Goal: Transaction & Acquisition: Purchase product/service

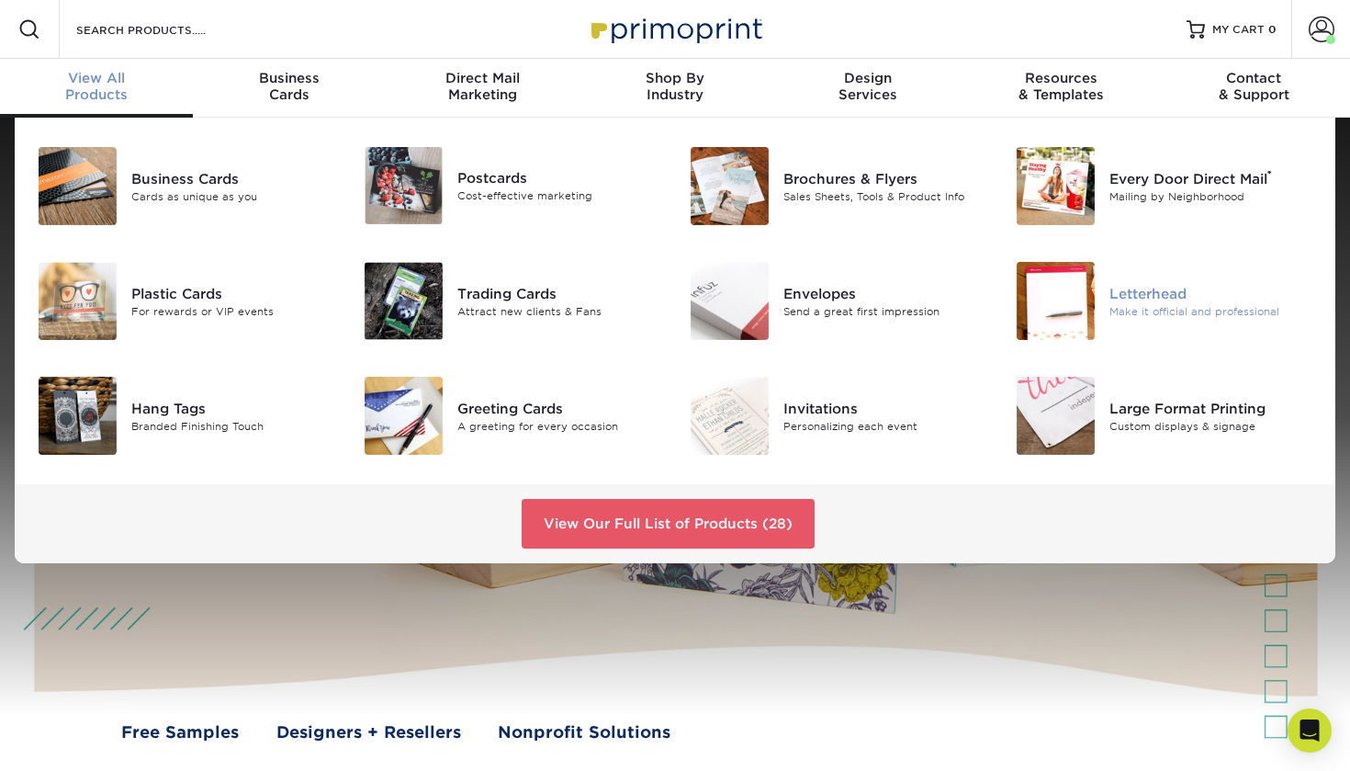
click at [1058, 301] on img at bounding box center [1056, 301] width 78 height 78
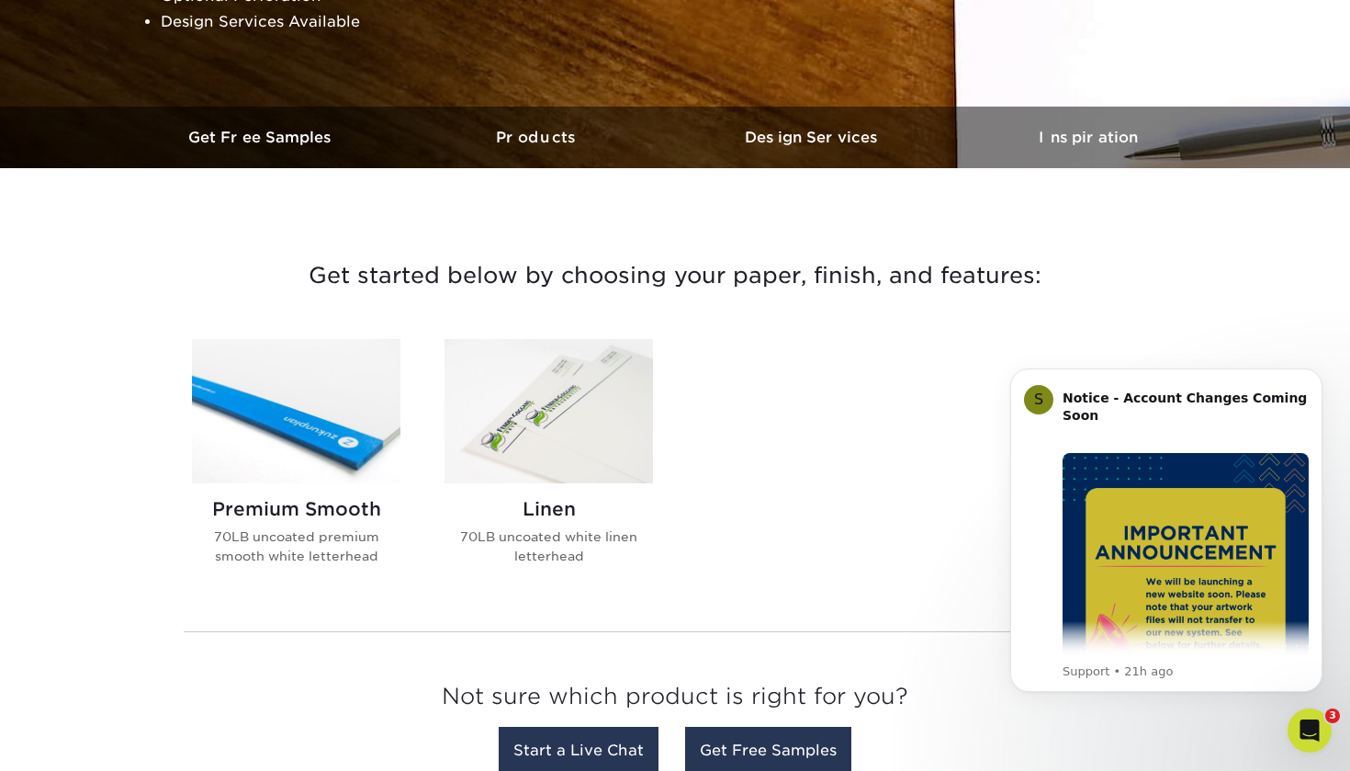
click at [339, 495] on div "Premium Smooth 70LB uncoated premium smooth white letterhead" at bounding box center [296, 538] width 209 height 111
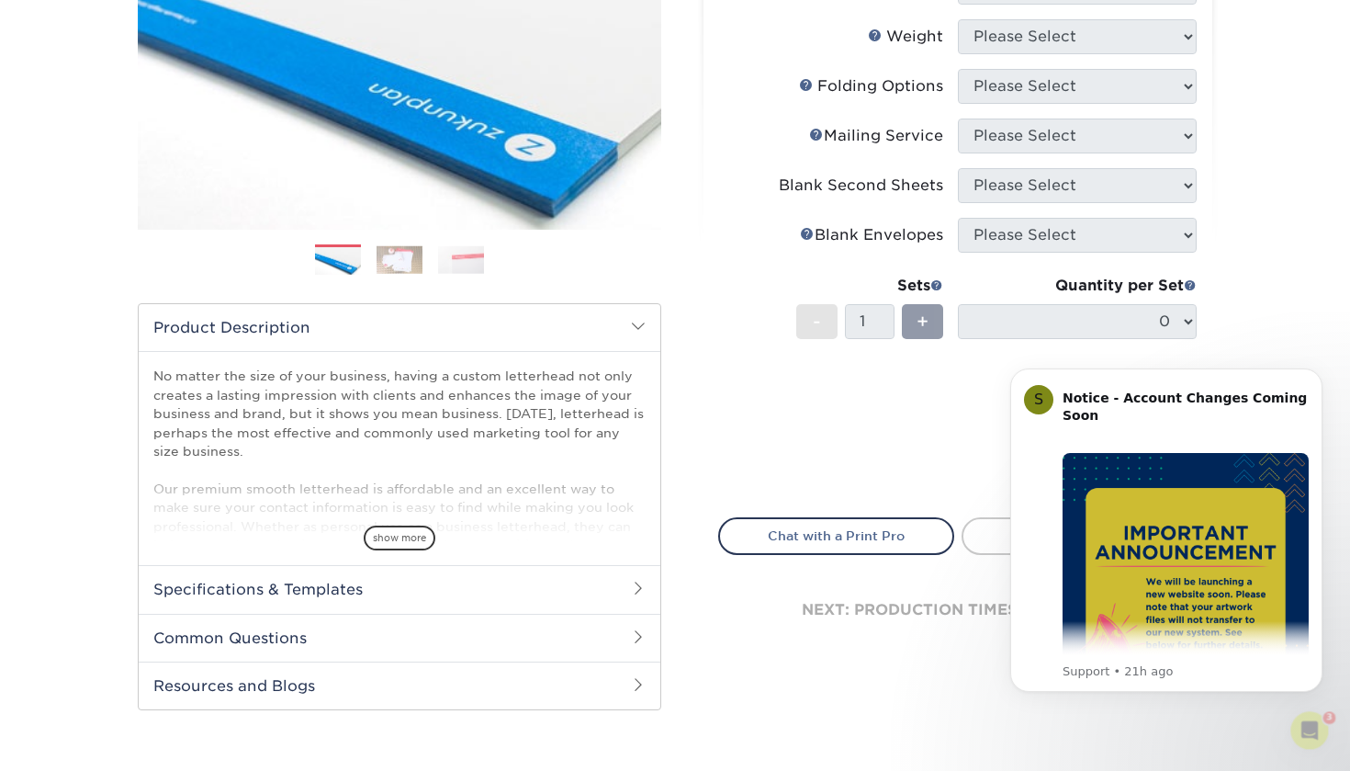
click at [641, 331] on span at bounding box center [638, 326] width 15 height 15
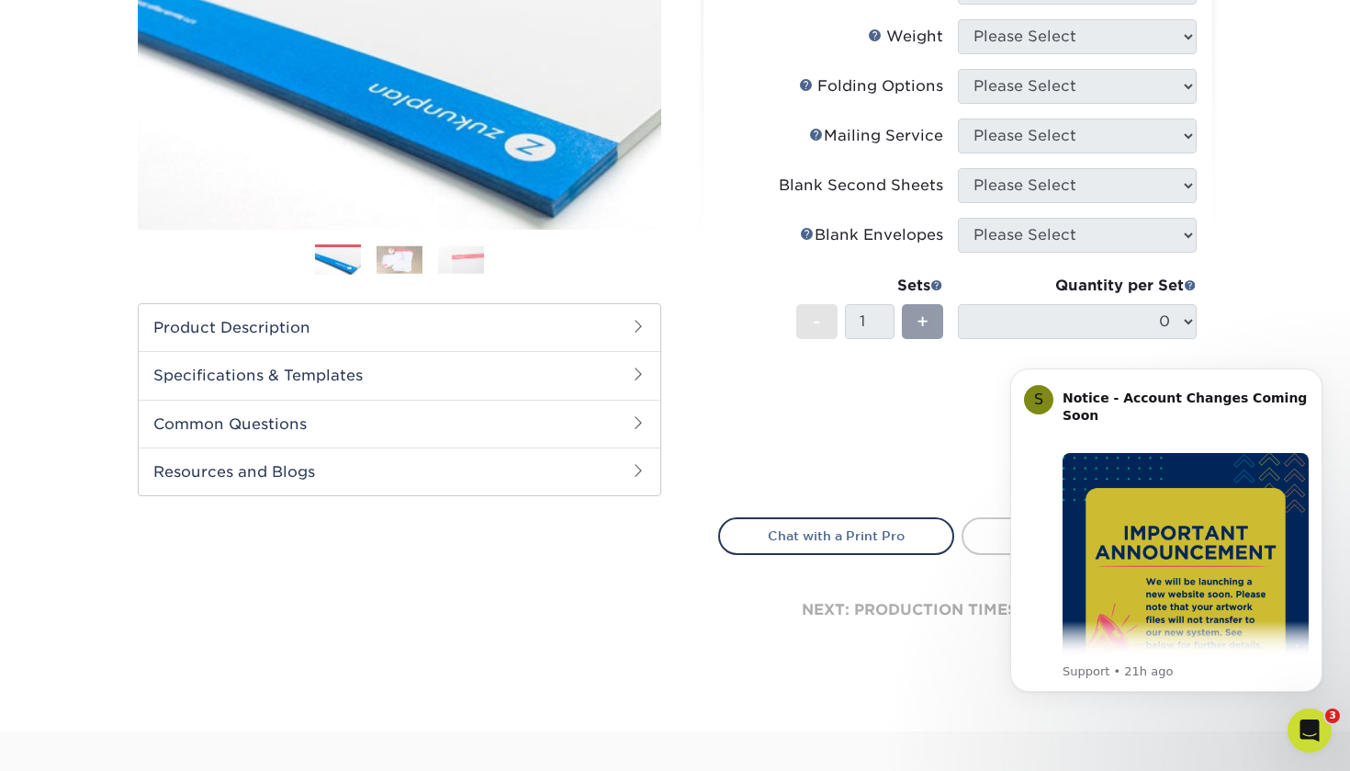
click at [641, 331] on span at bounding box center [638, 326] width 15 height 15
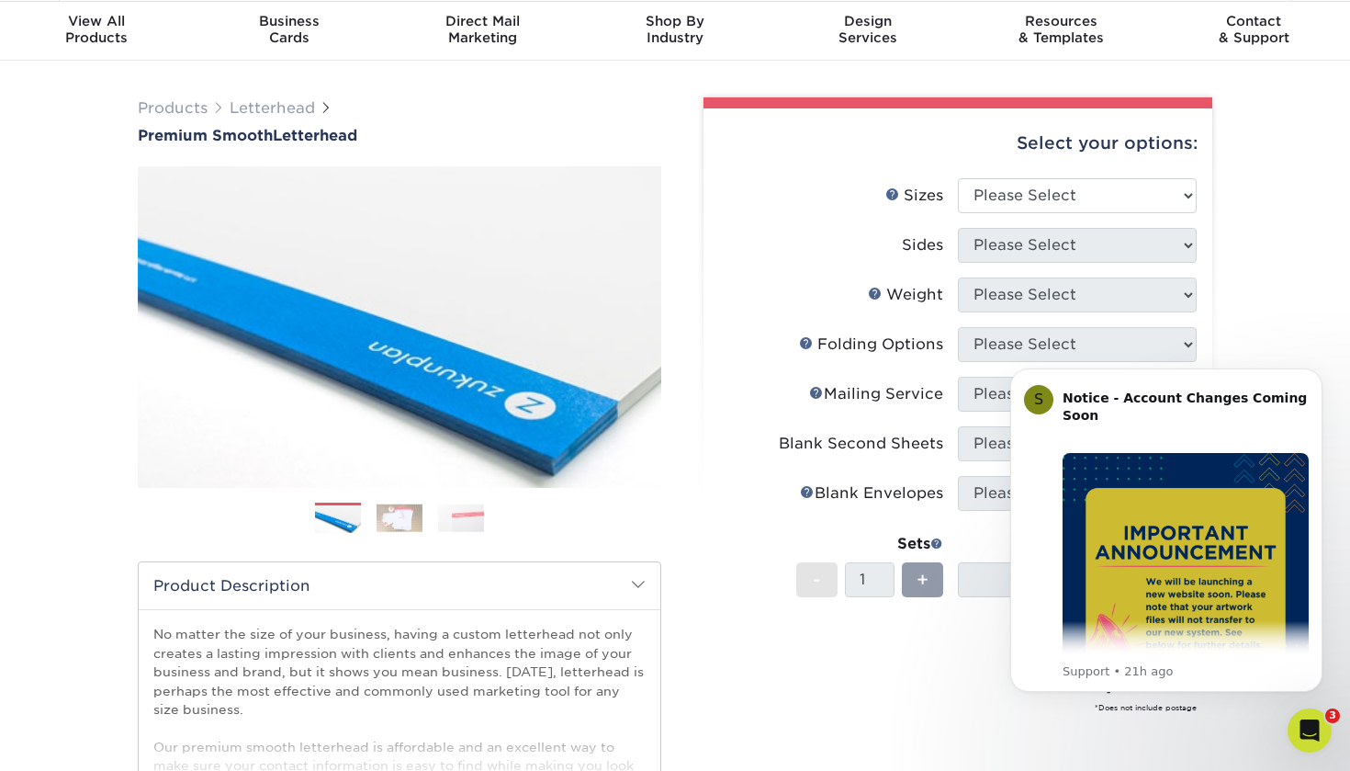
scroll to position [57, 0]
select select "8.50x11.00"
click at [1052, 239] on select "Please Select Print Both Sides Print Front Only" at bounding box center [1077, 245] width 239 height 35
select select "32d3c223-f82c-492b-b915-ba065a00862f"
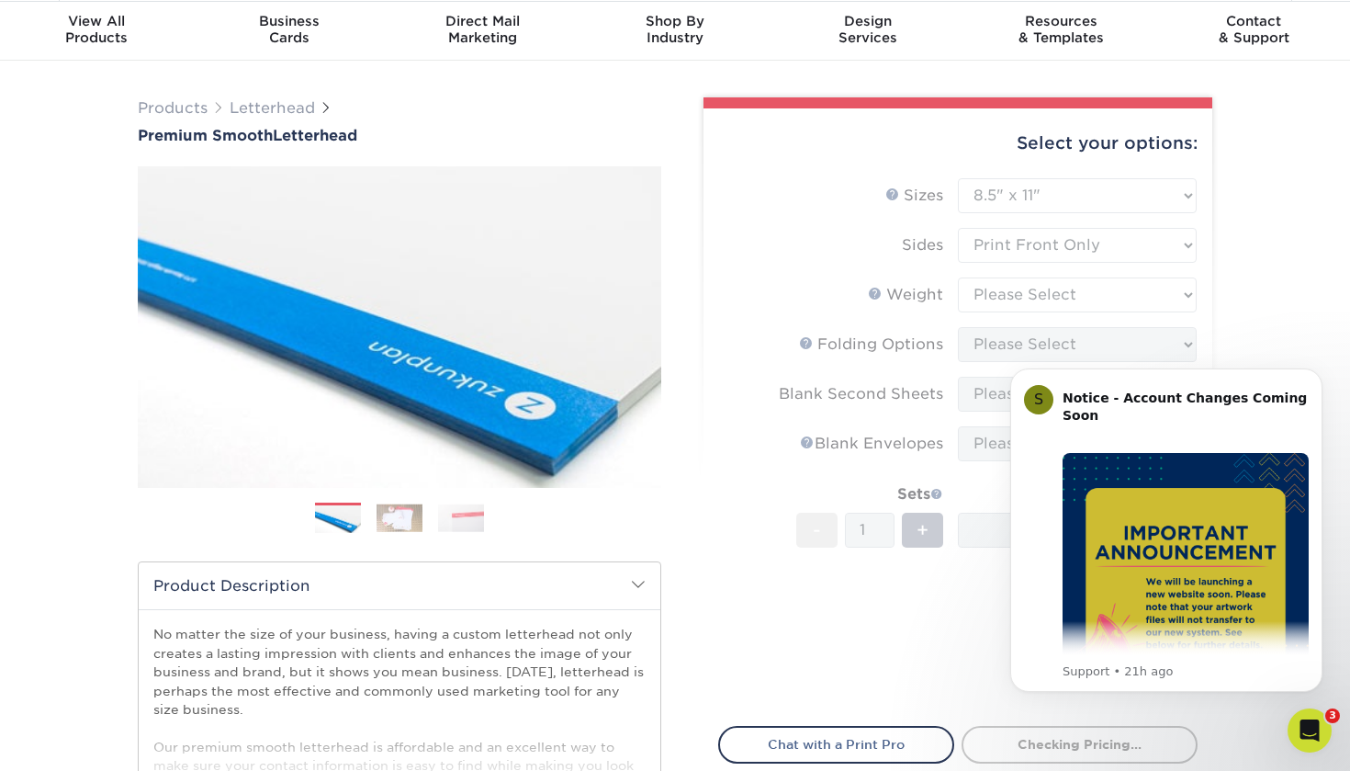
click at [1011, 299] on form "Sizes Help Sizes Please Select 5.5" x 8.5" 8.5" x 11" 8.5" x 14" 11" x 17" Side…" at bounding box center [958, 441] width 480 height 526
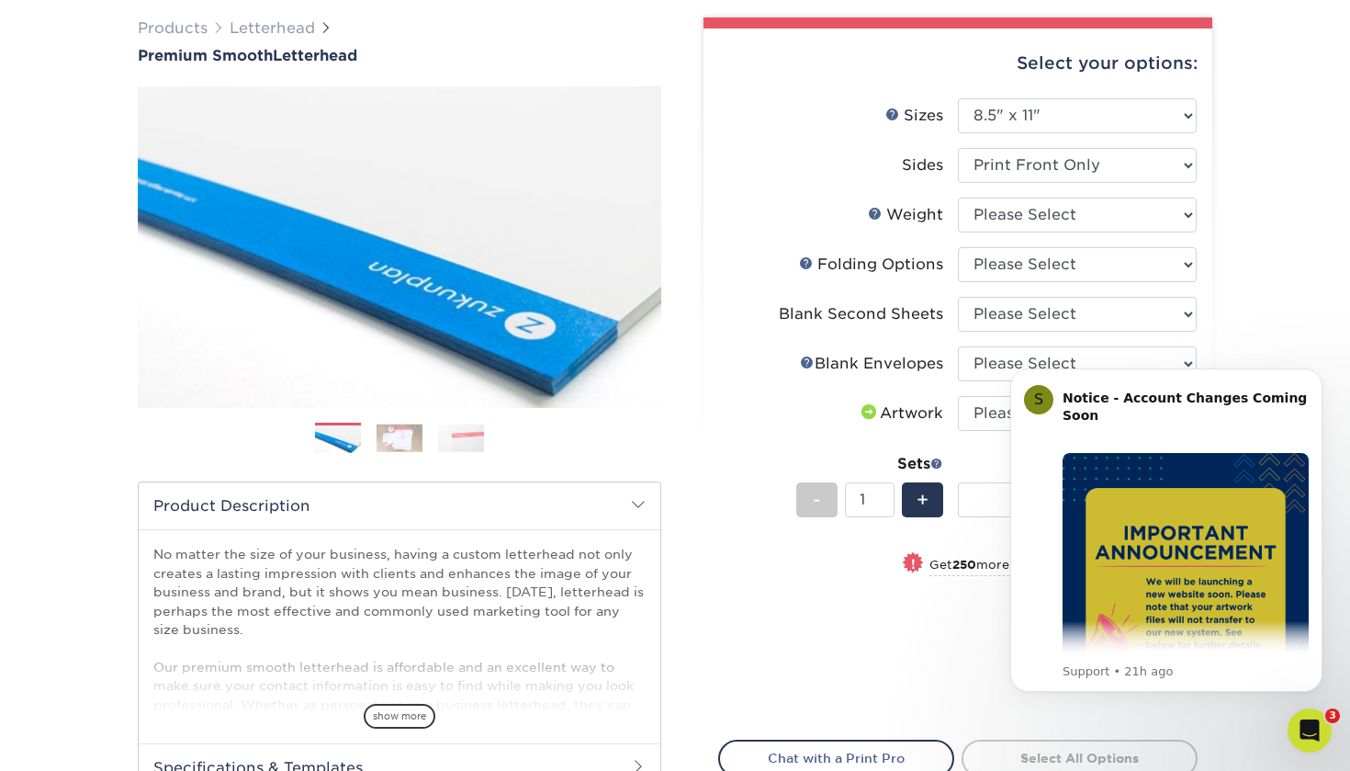
scroll to position [132, 0]
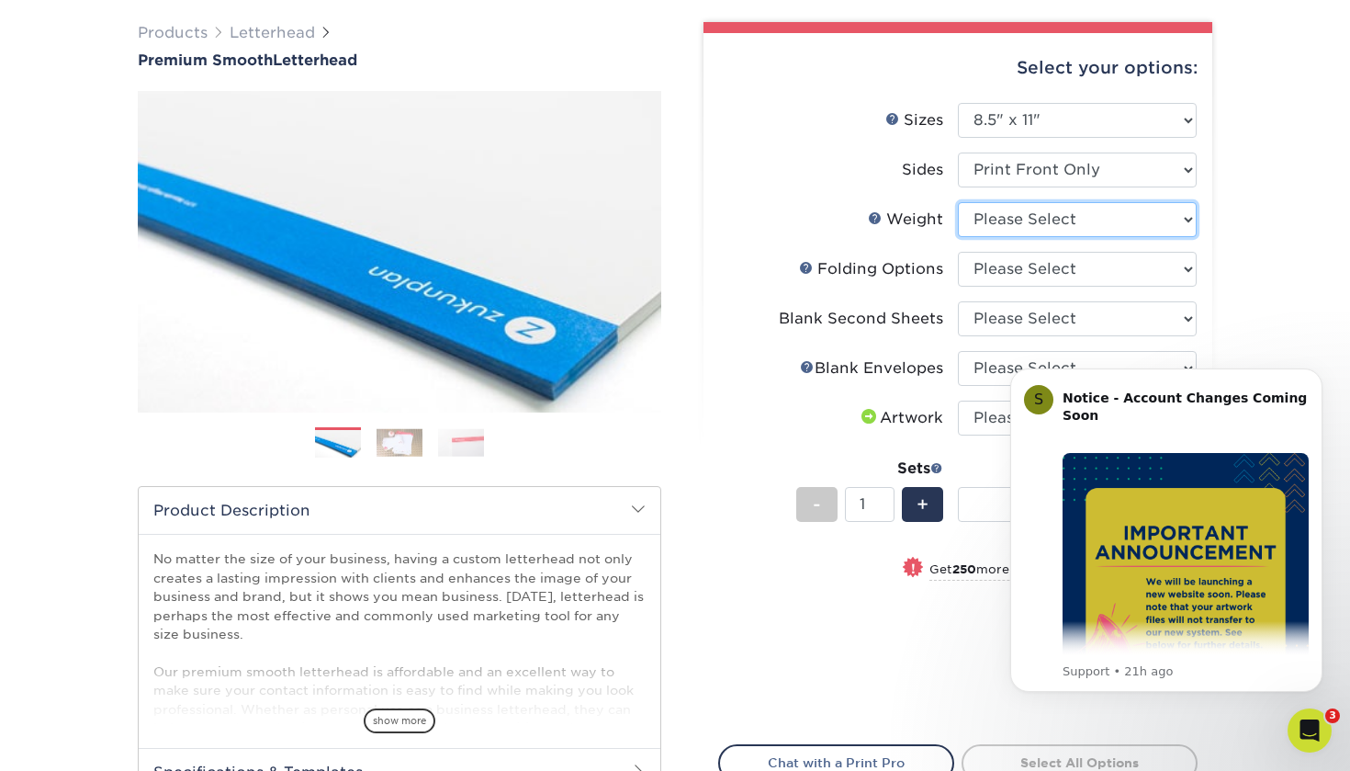
select select "70LB"
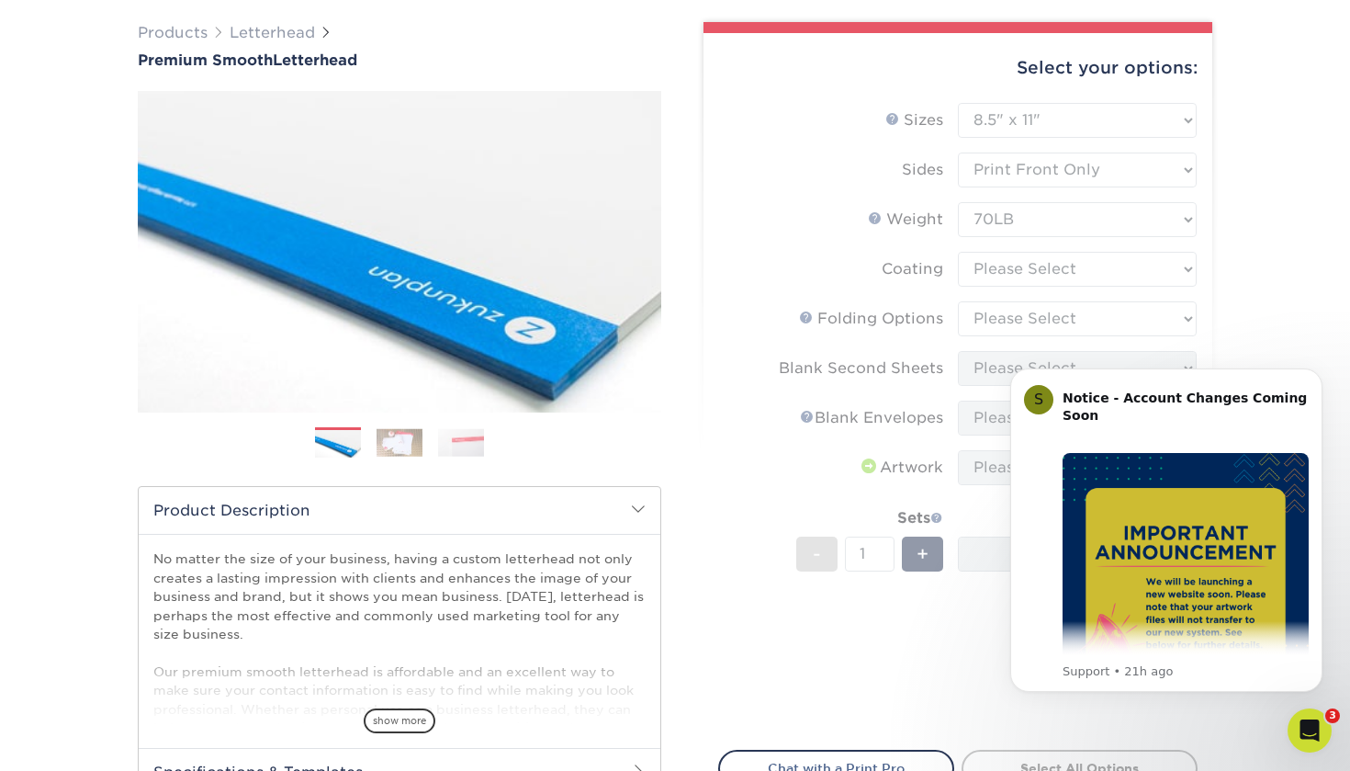
click at [1027, 275] on form "Sizes Help Sizes Please Select 5.5" x 8.5" 8.5" x 11" 8.5" x 14" 11" x 17" Side…" at bounding box center [958, 416] width 480 height 626
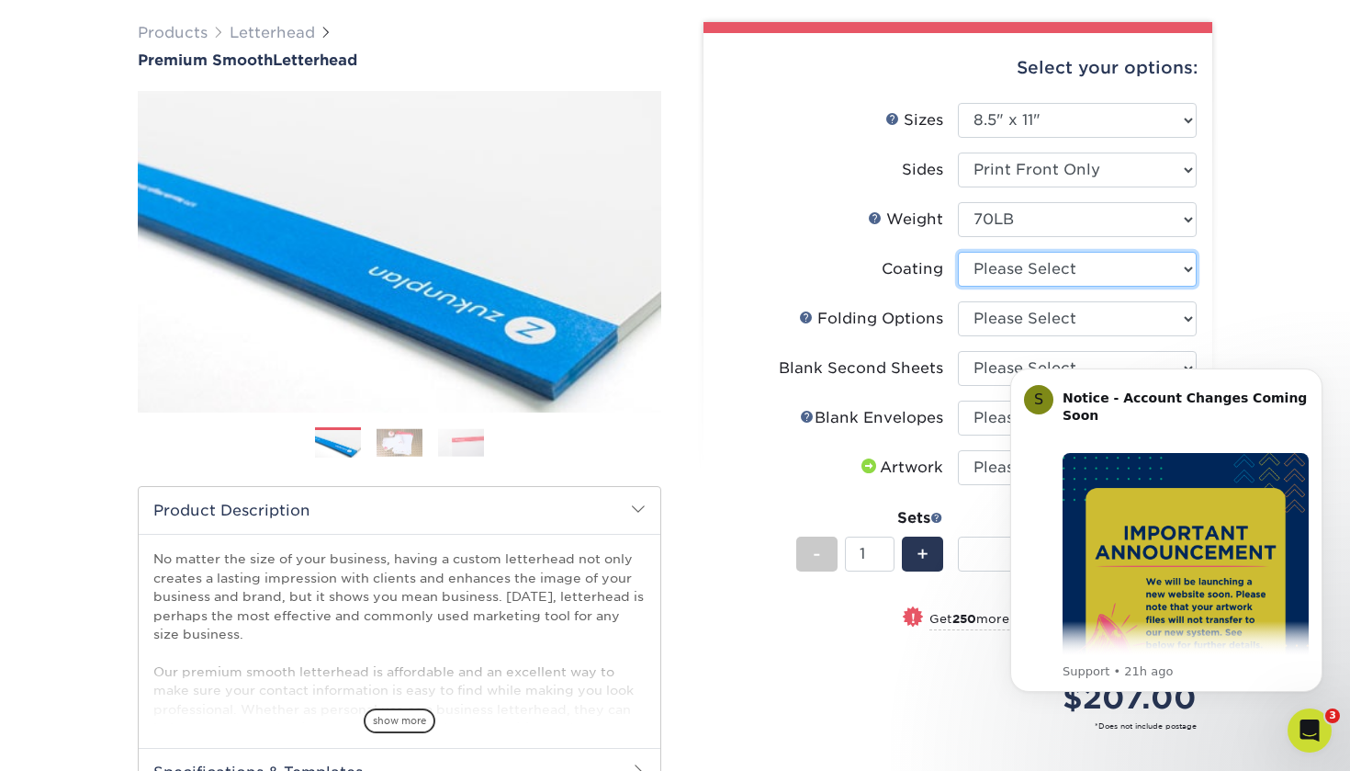
click at [1027, 275] on select at bounding box center [1077, 269] width 239 height 35
select select "3e7618de-abca-4bda-9f97-8b9129e913d8"
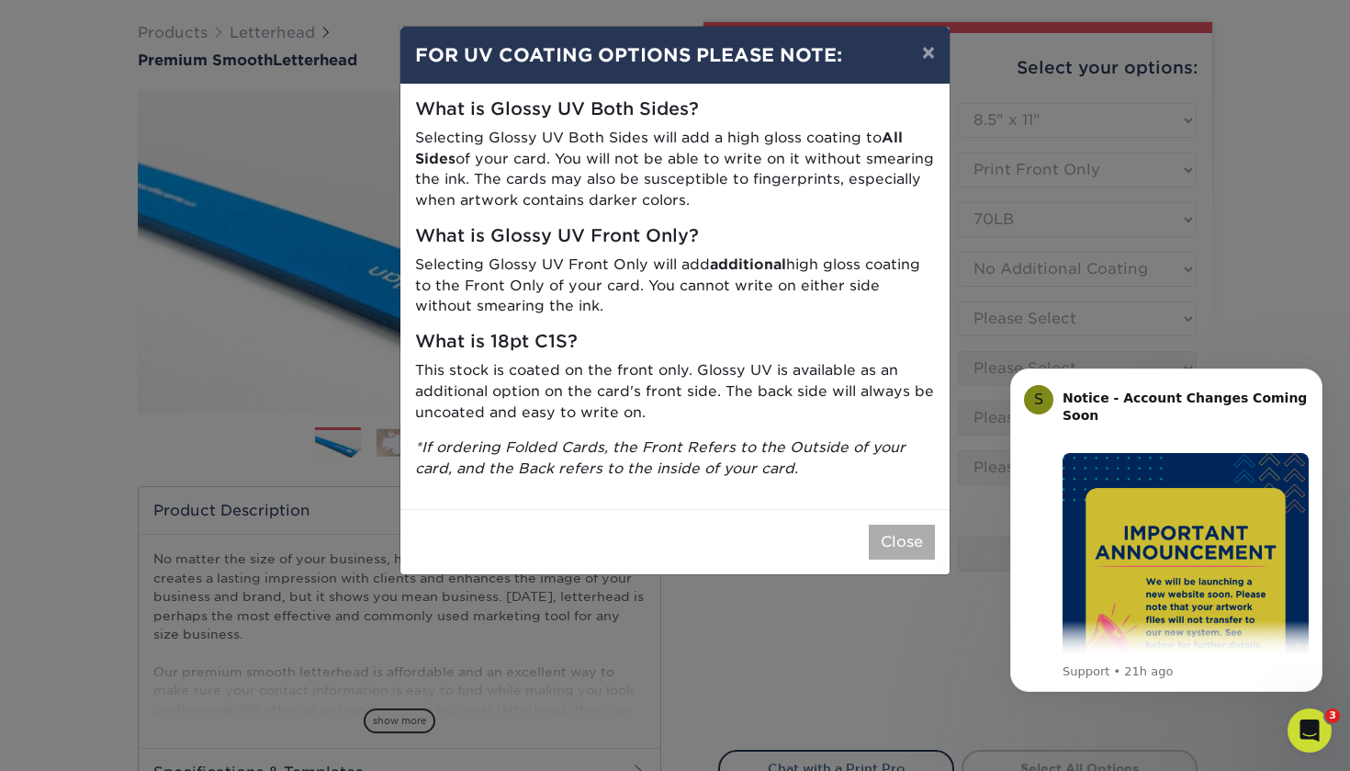
click at [883, 536] on button "Close" at bounding box center [902, 542] width 66 height 35
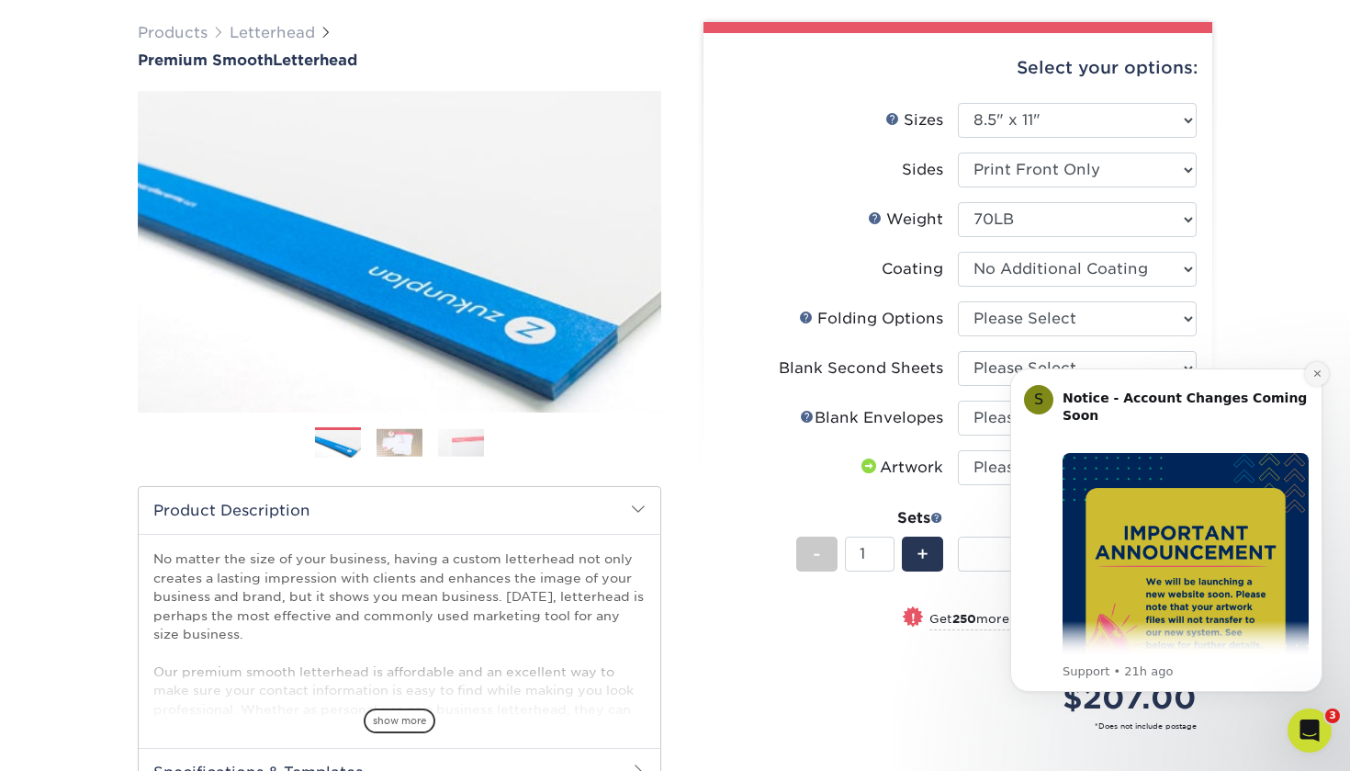
click at [1315, 371] on icon "Dismiss notification" at bounding box center [1317, 373] width 6 height 6
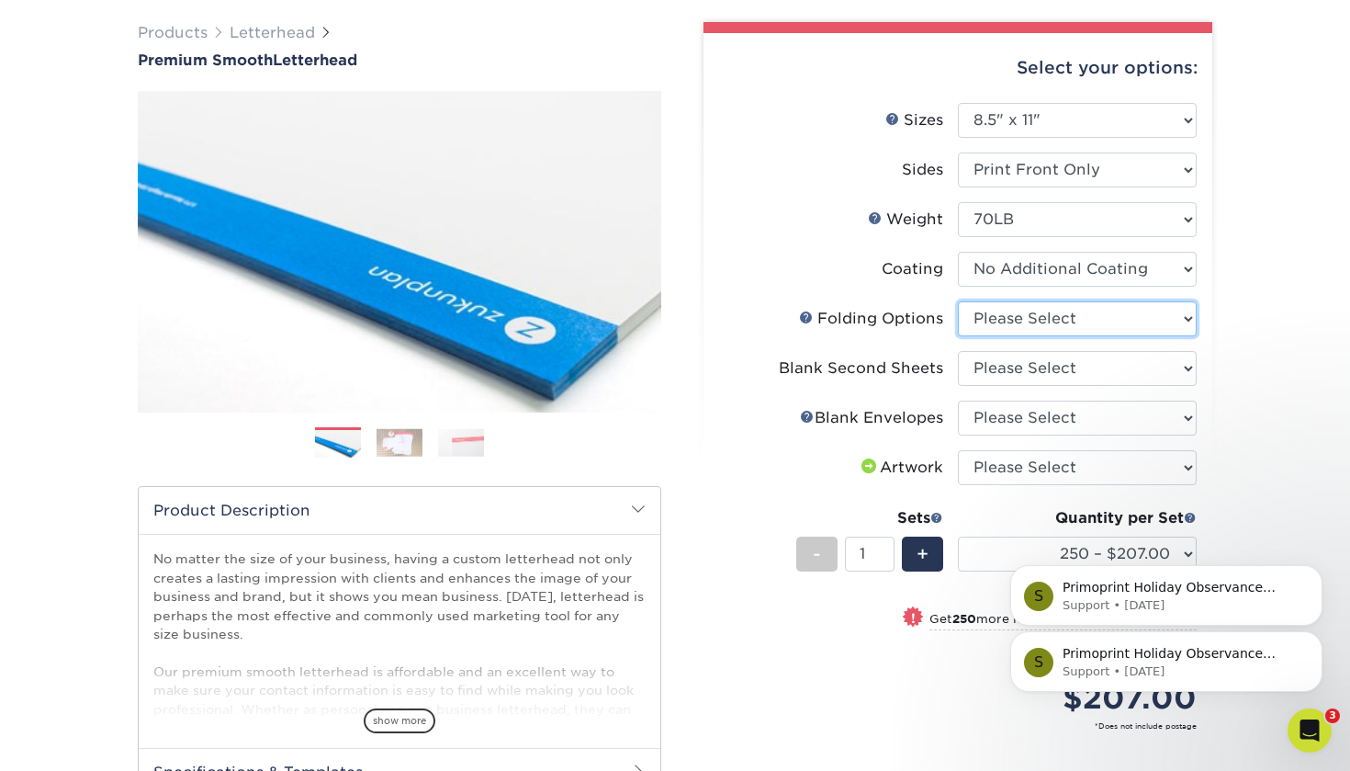
click at [1060, 317] on select "Please Select FLAT - No Folding Accordion Fold Half-Fold (Vertical) Half-Fold (…" at bounding box center [1077, 318] width 239 height 35
select select "9b1d5825-34d1-4721-9874-ed79abb003d7"
click at [1045, 357] on select "Please Select No second blank sheets Yes 250 blank sheets Yes 500 blank sheets …" at bounding box center [1077, 368] width 239 height 35
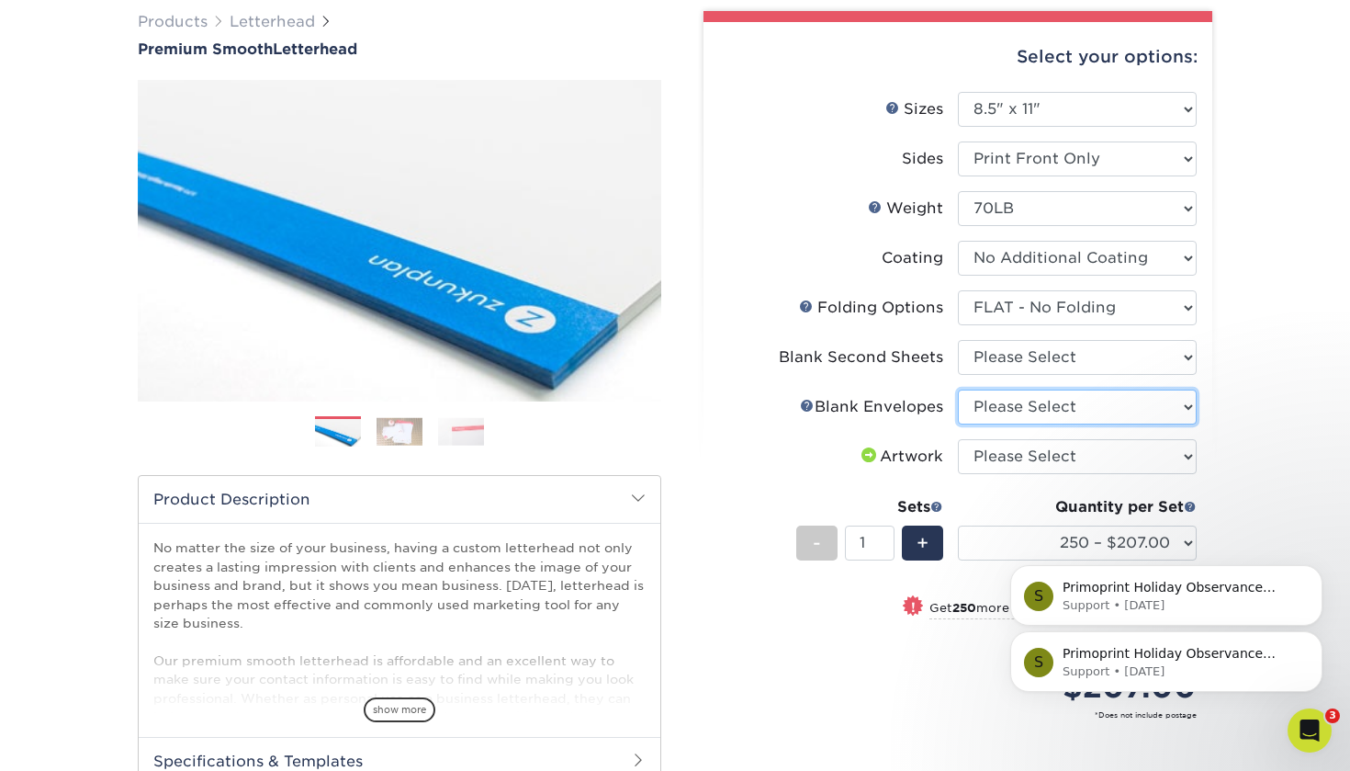
click at [1111, 421] on select "Please Select No Blank Envelopes Yes 250 Envelopes NO 10 Yes 500 Envelopes NO 1…" at bounding box center [1077, 407] width 239 height 35
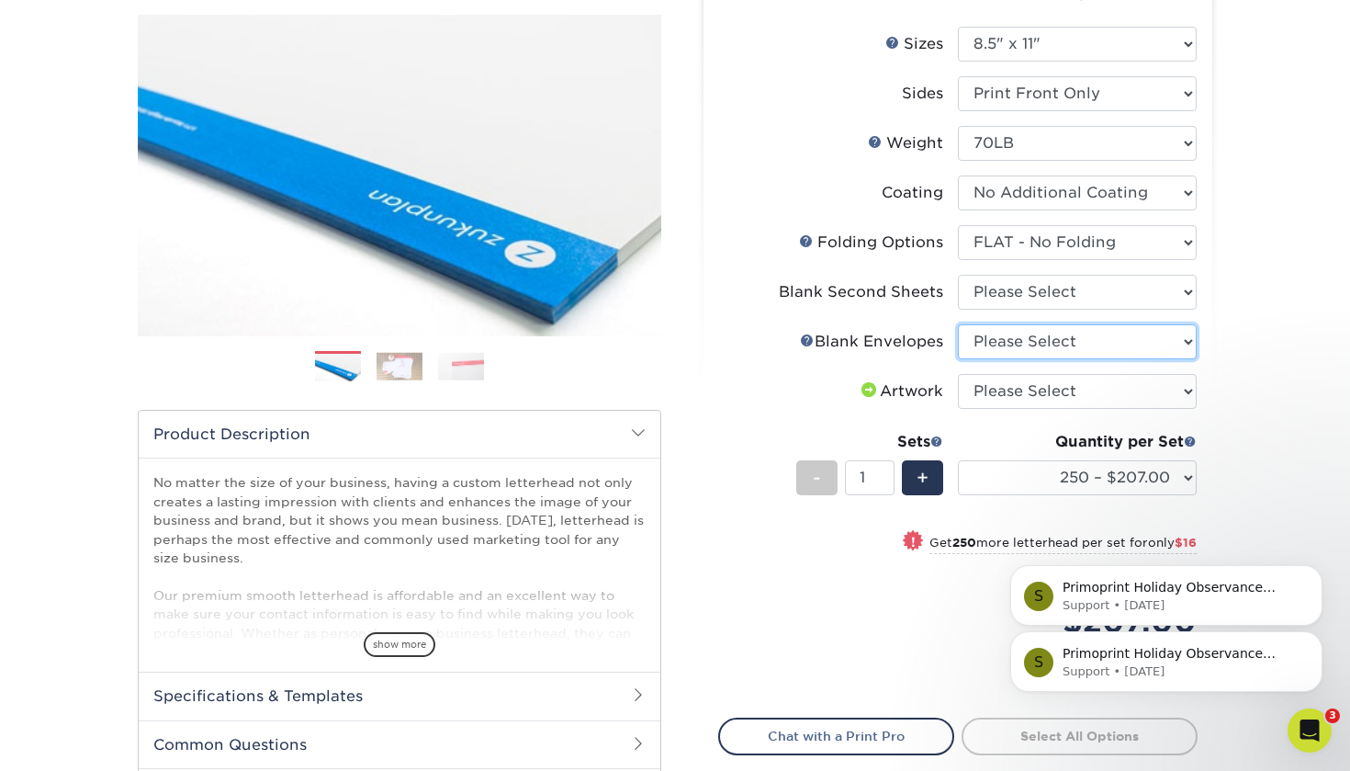
scroll to position [216, 0]
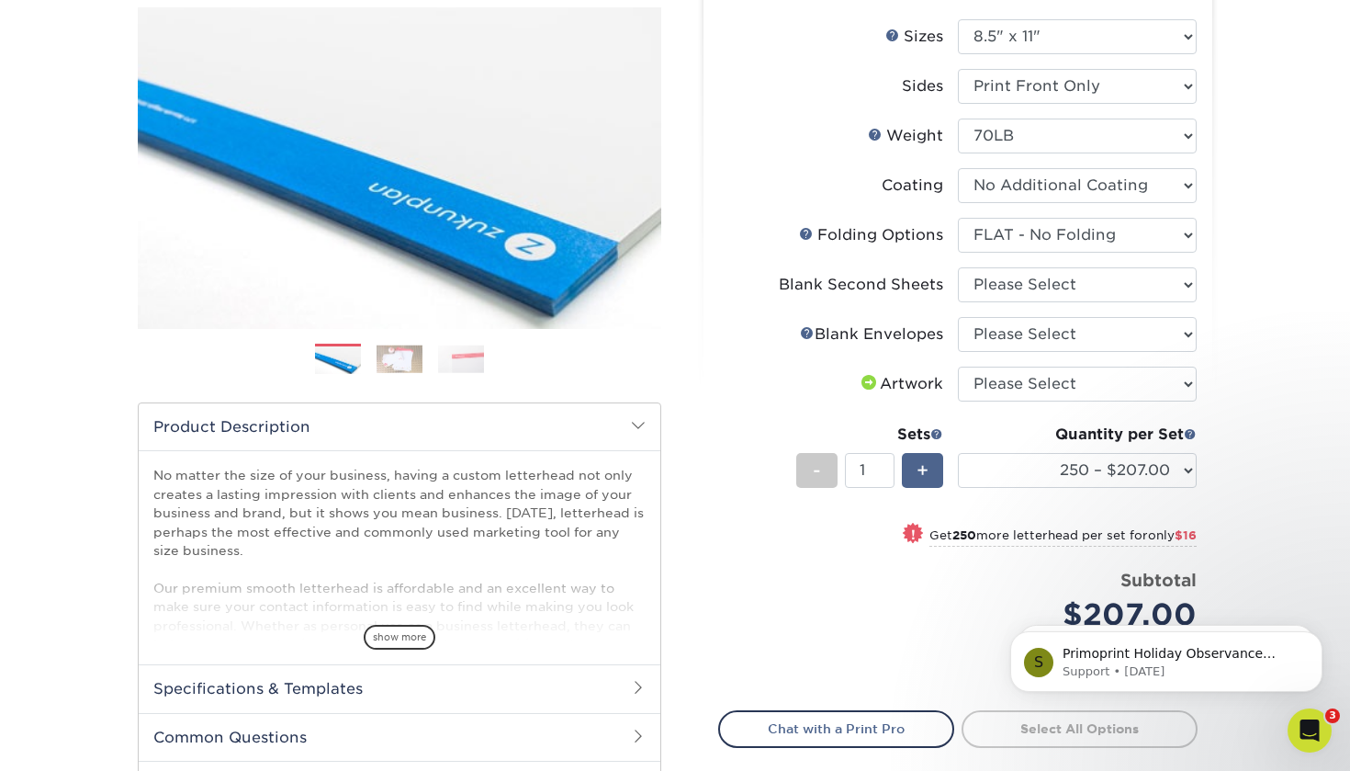
click at [913, 469] on div "+" at bounding box center [922, 470] width 41 height 35
type input "2"
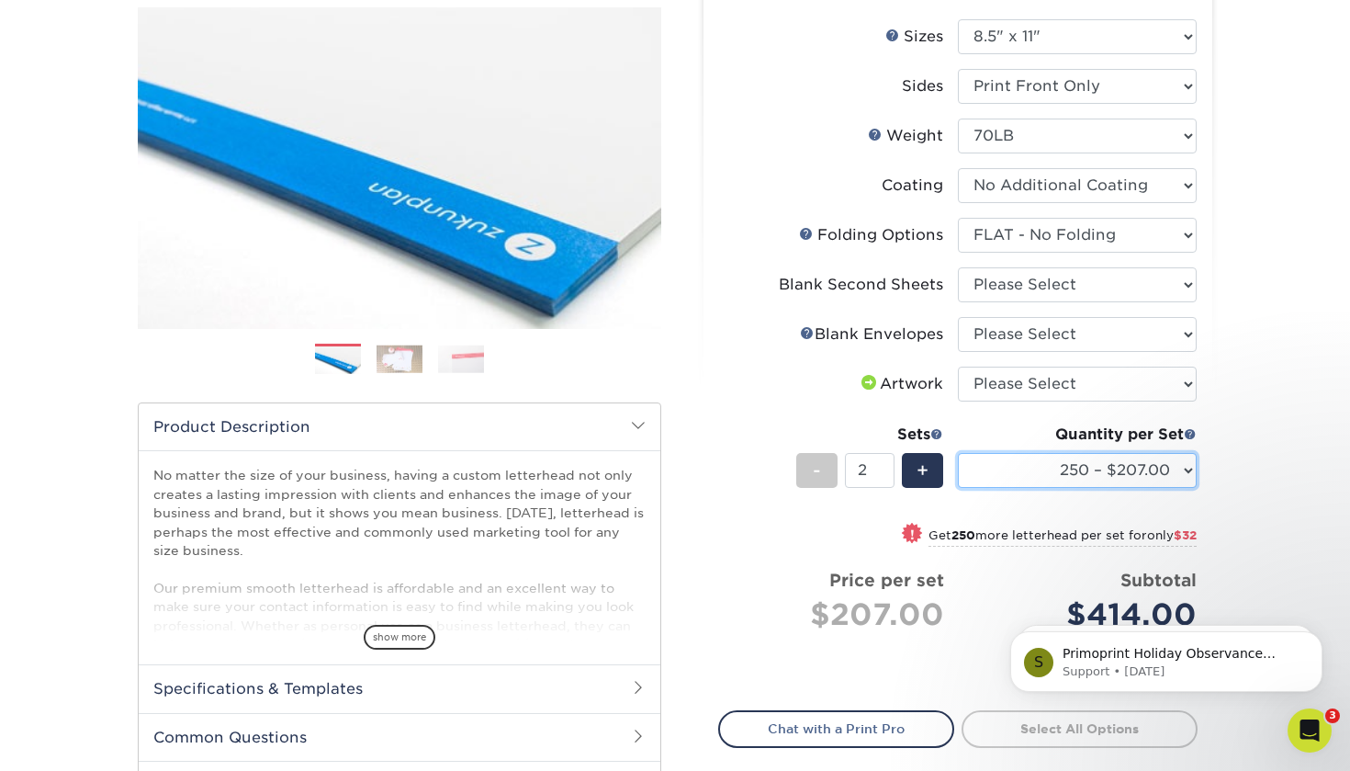
select select "500 – $223.00"
click at [816, 478] on span "-" at bounding box center [817, 471] width 8 height 28
type input "1"
